Goal: Navigation & Orientation: Find specific page/section

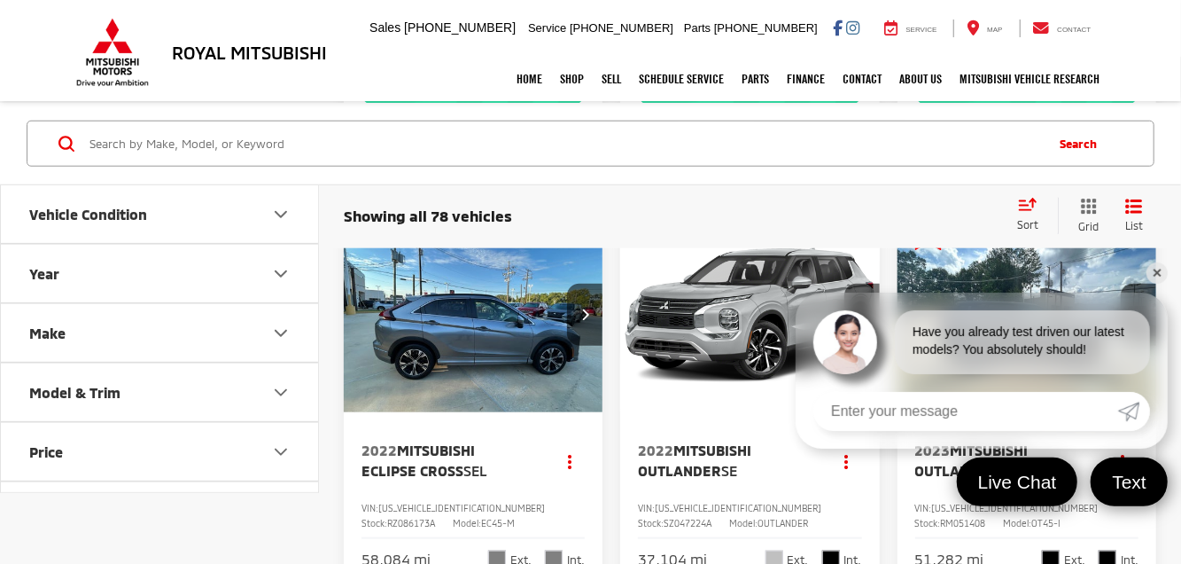
scroll to position [886, 0]
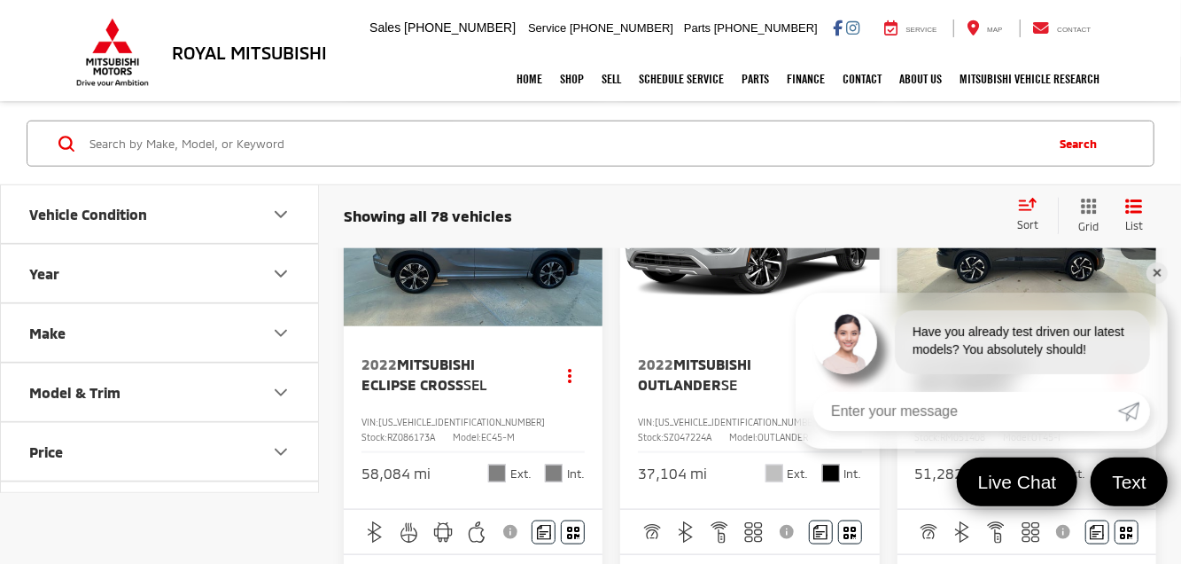
click at [1159, 271] on link "✕" at bounding box center [1157, 272] width 21 height 21
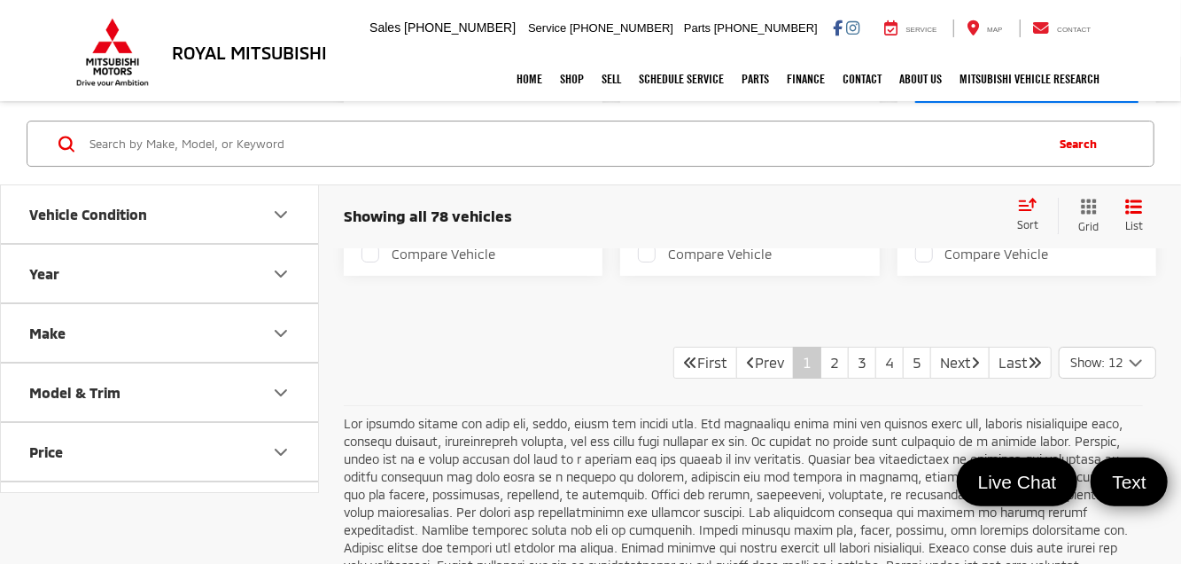
scroll to position [3293, 0]
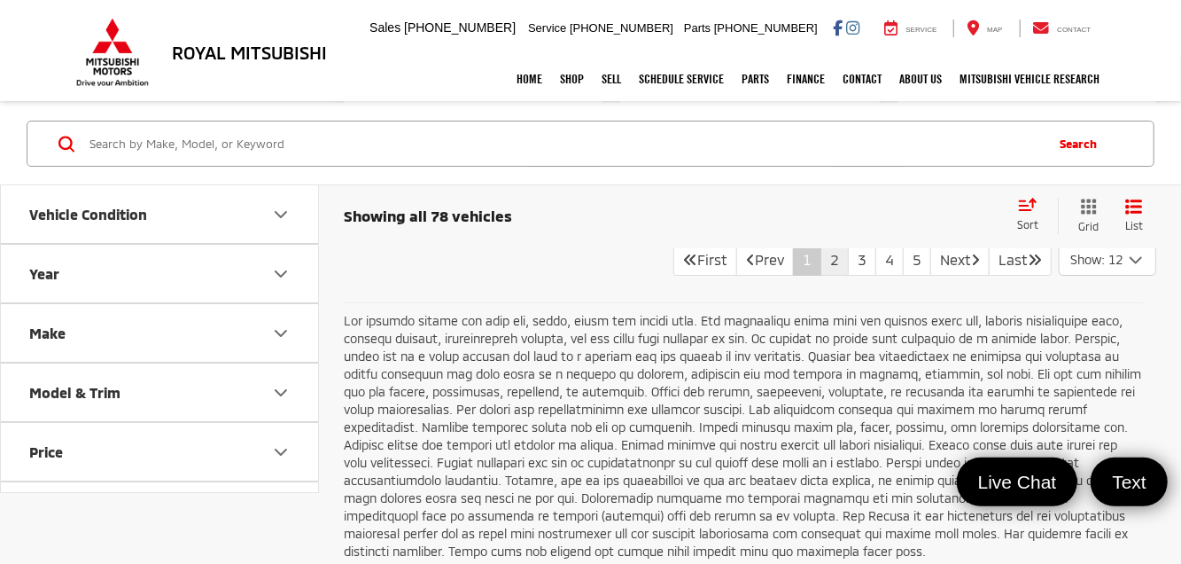
click at [825, 276] on link "2" at bounding box center [835, 260] width 28 height 32
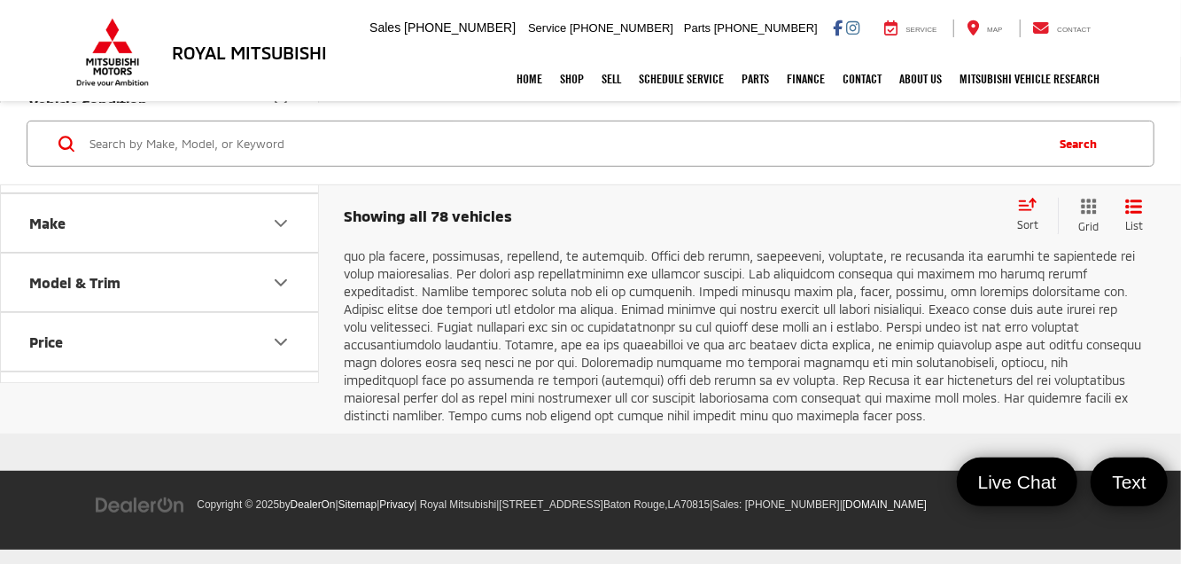
scroll to position [3972, 0]
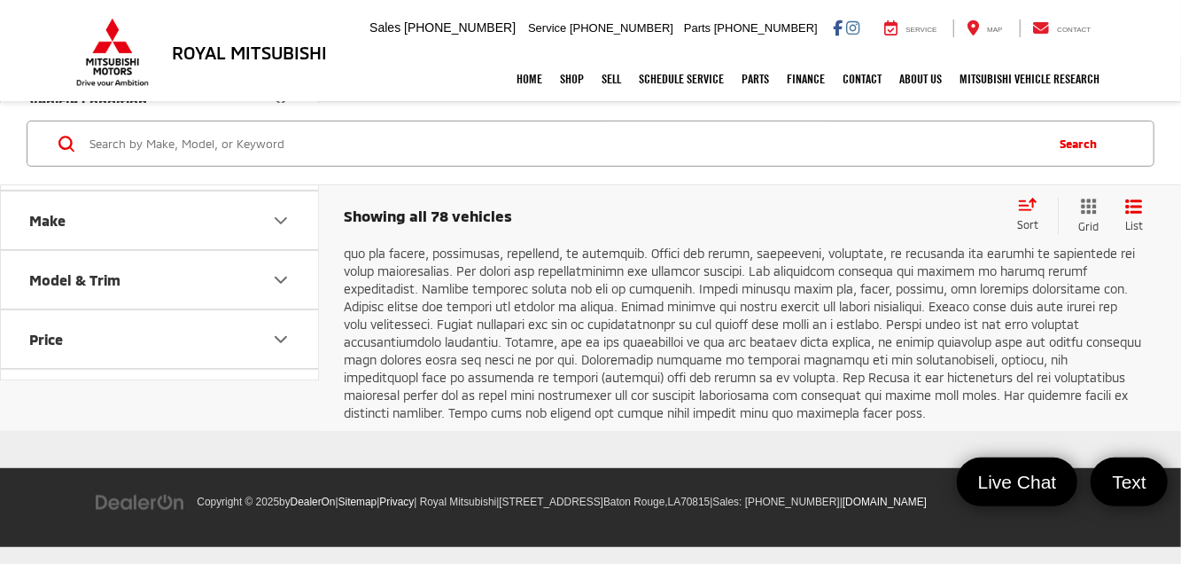
click at [853, 137] on link "3" at bounding box center [862, 121] width 28 height 32
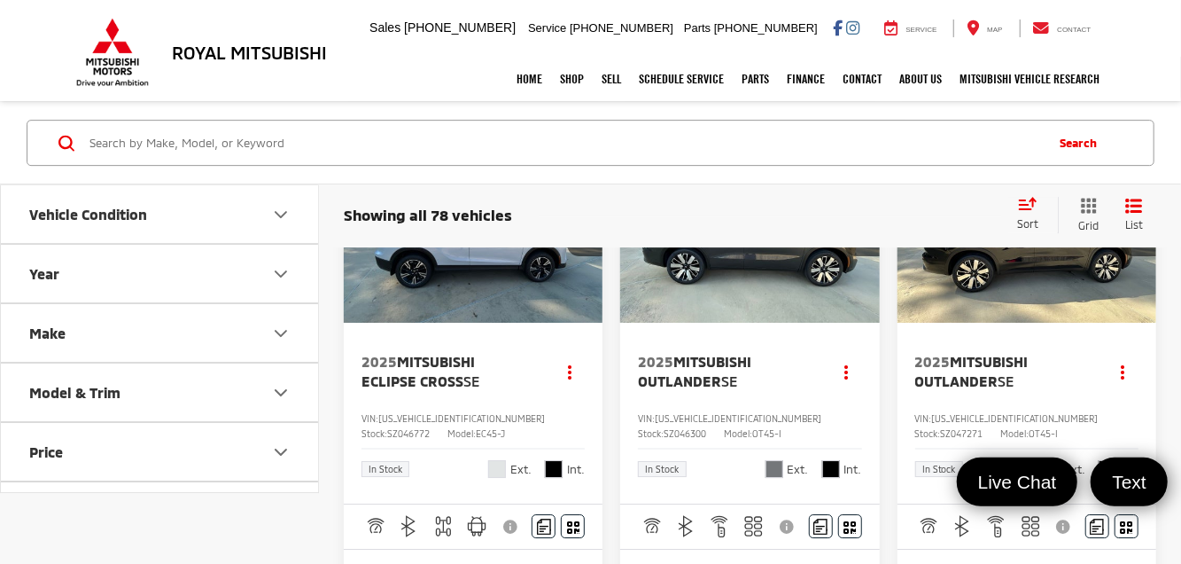
scroll to position [3795, 0]
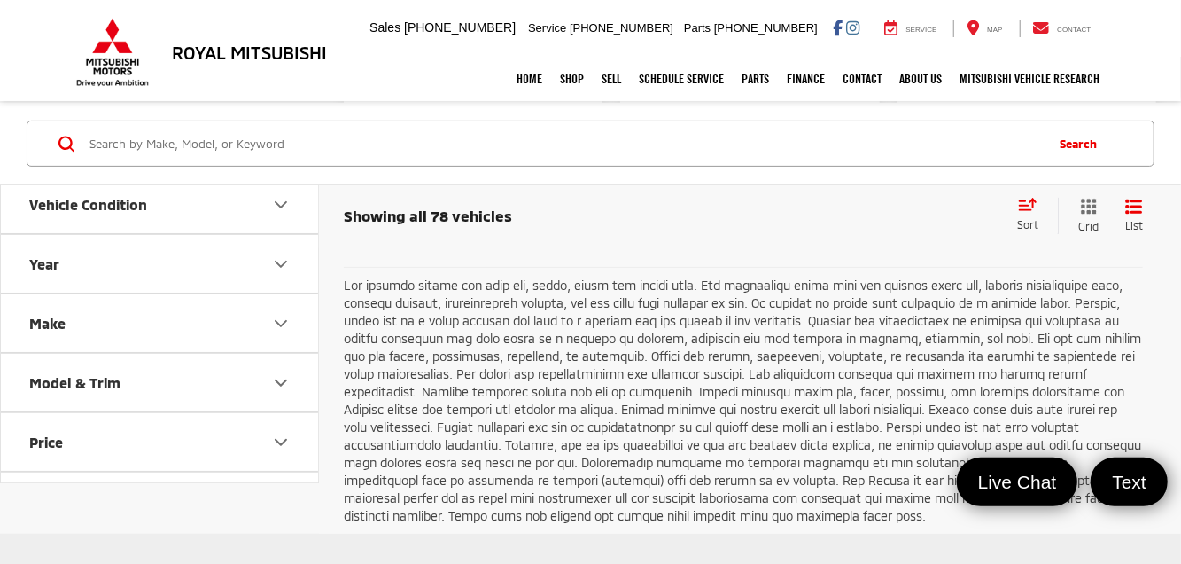
click at [882, 240] on link "4" at bounding box center [890, 224] width 28 height 32
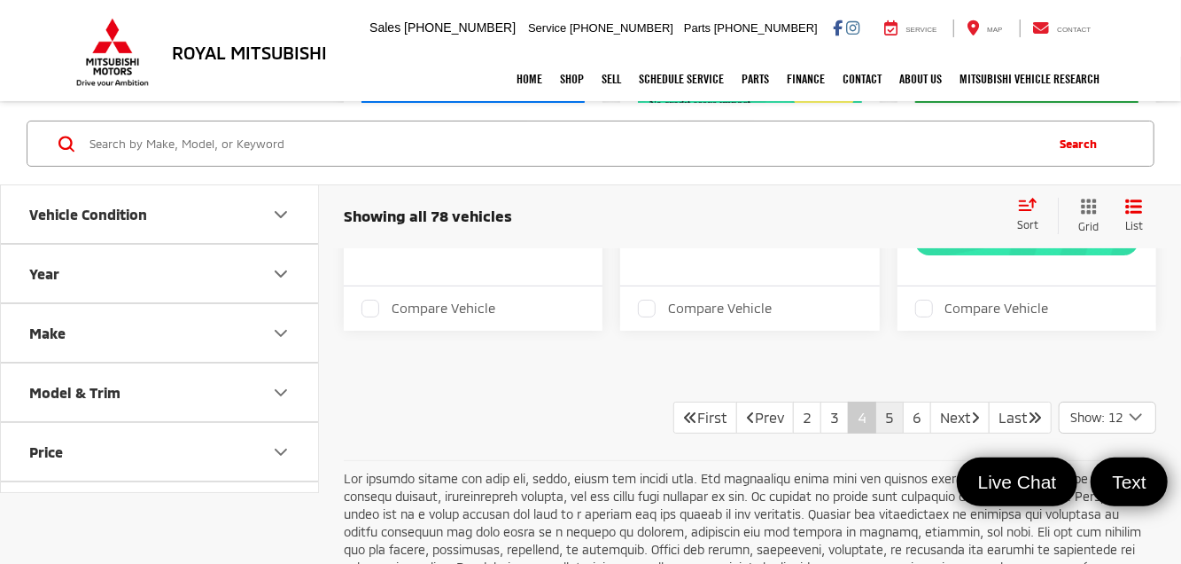
scroll to position [3811, 0]
